Goal: Information Seeking & Learning: Learn about a topic

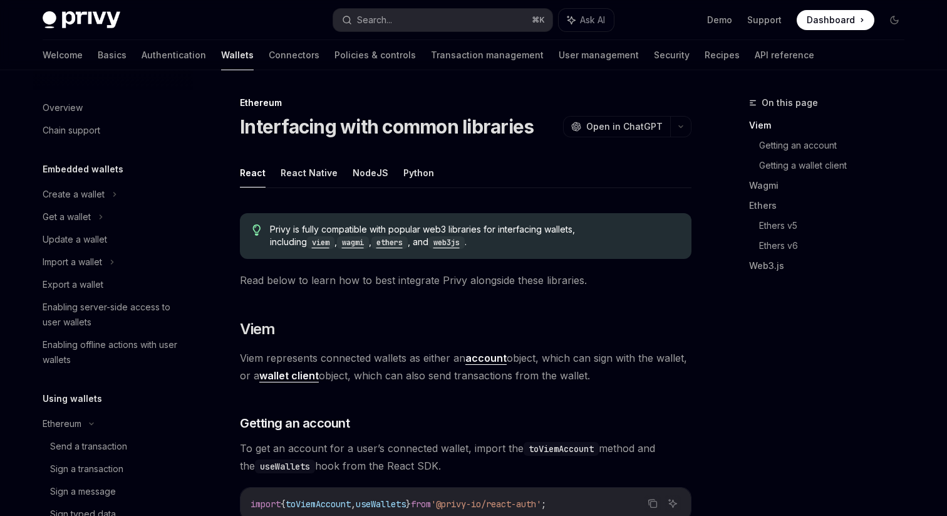
scroll to position [341, 0]
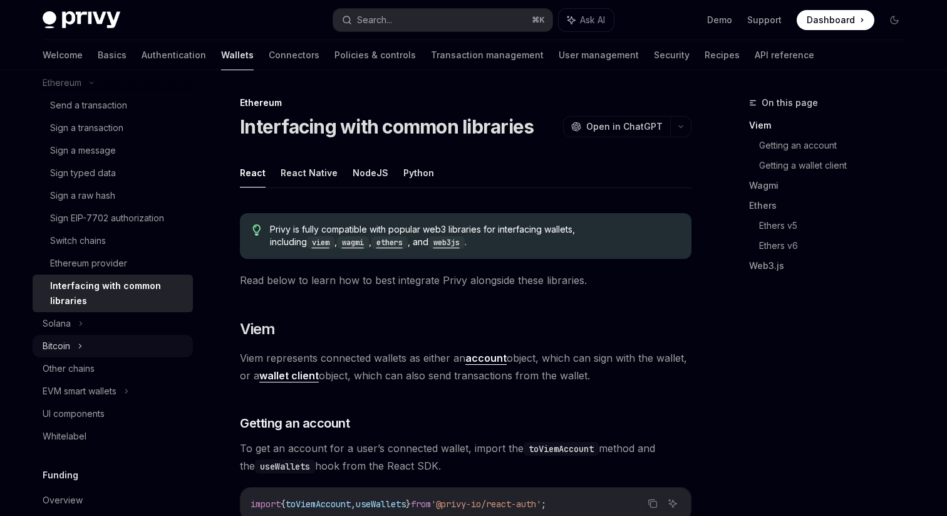
click at [97, 340] on div "Bitcoin" at bounding box center [113, 346] width 160 height 23
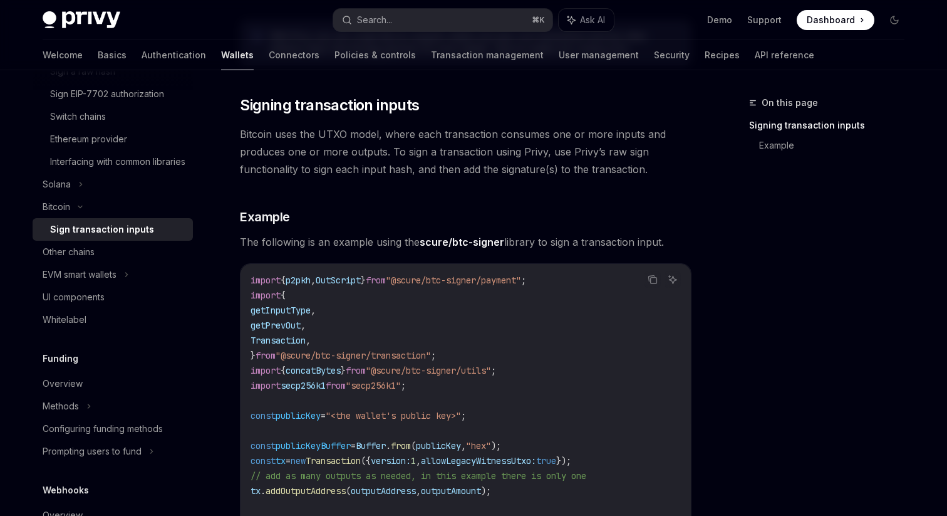
scroll to position [319, 0]
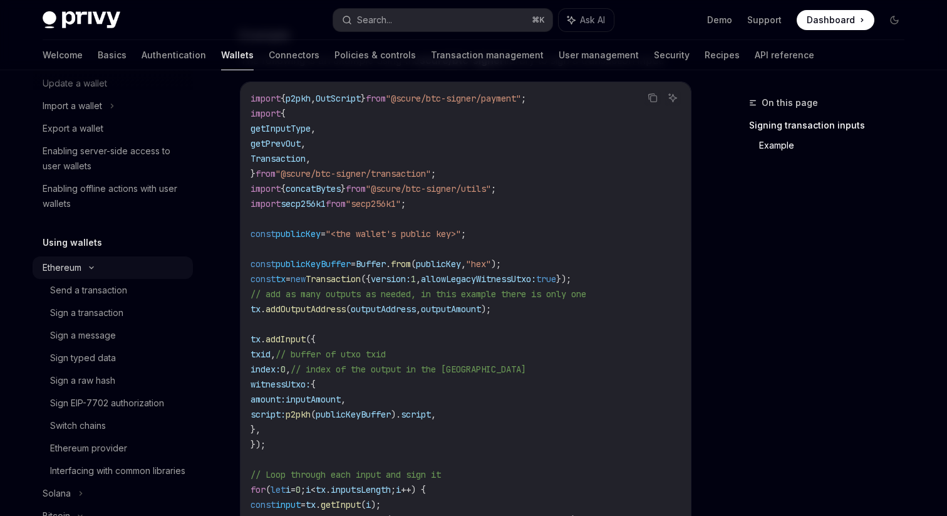
click at [90, 267] on icon at bounding box center [91, 267] width 15 height 5
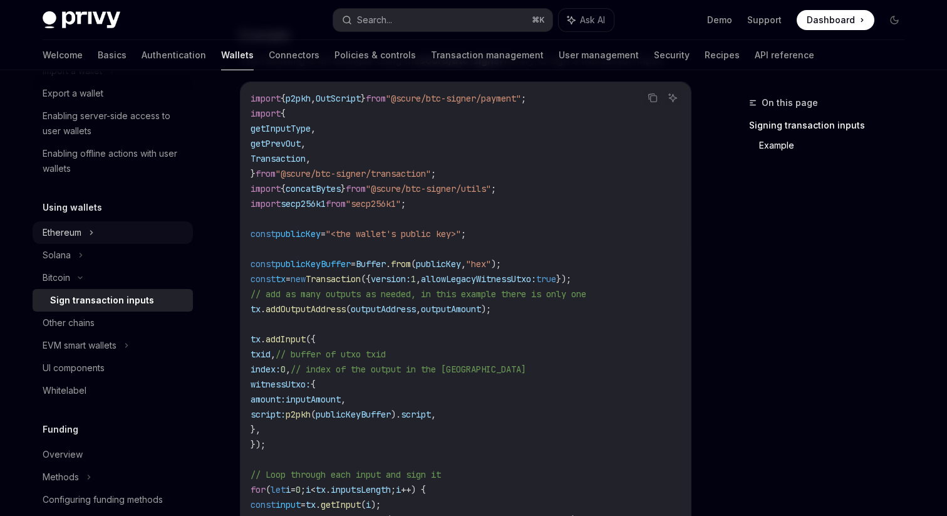
scroll to position [195, 0]
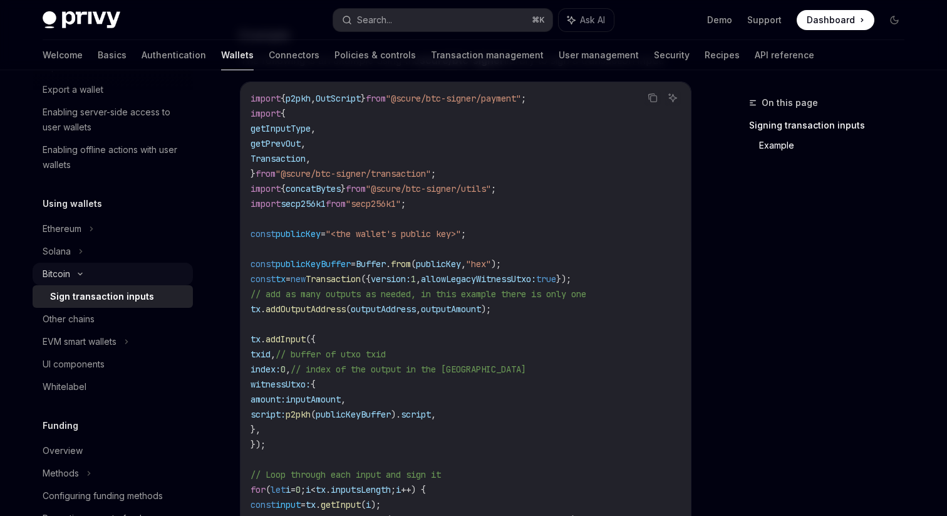
click at [82, 279] on div "Bitcoin" at bounding box center [113, 273] width 160 height 23
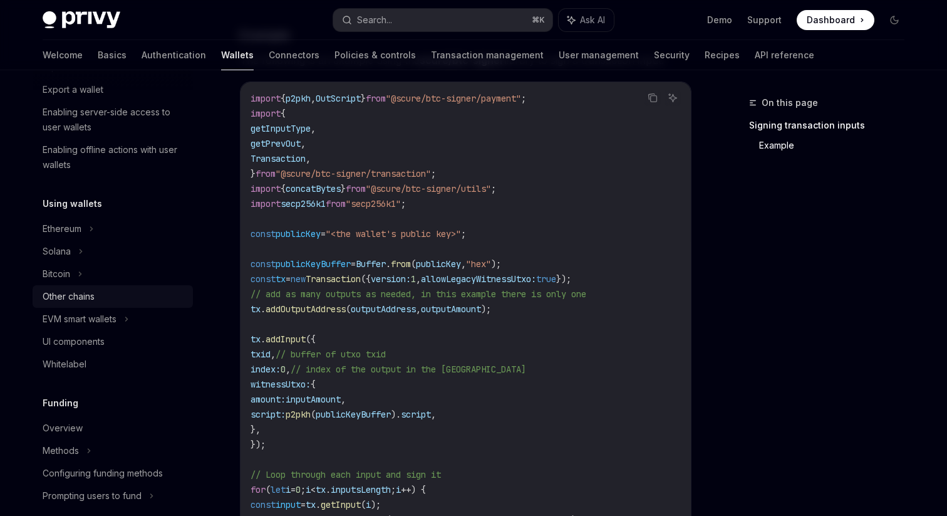
click at [109, 305] on link "Other chains" at bounding box center [113, 296] width 160 height 23
type textarea "*"
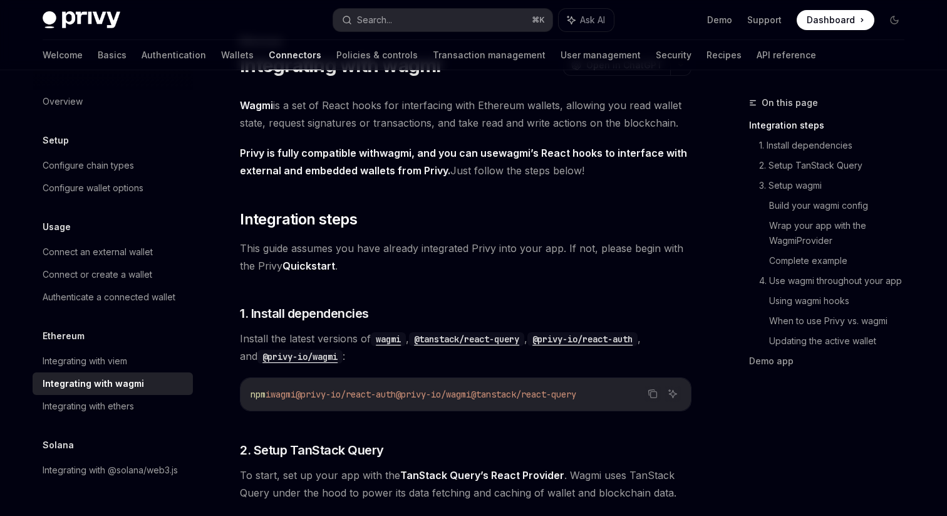
scroll to position [62, 0]
click at [101, 480] on link "Integrating with @solana/web3.js" at bounding box center [113, 470] width 160 height 23
type textarea "*"
